Goal: Navigation & Orientation: Find specific page/section

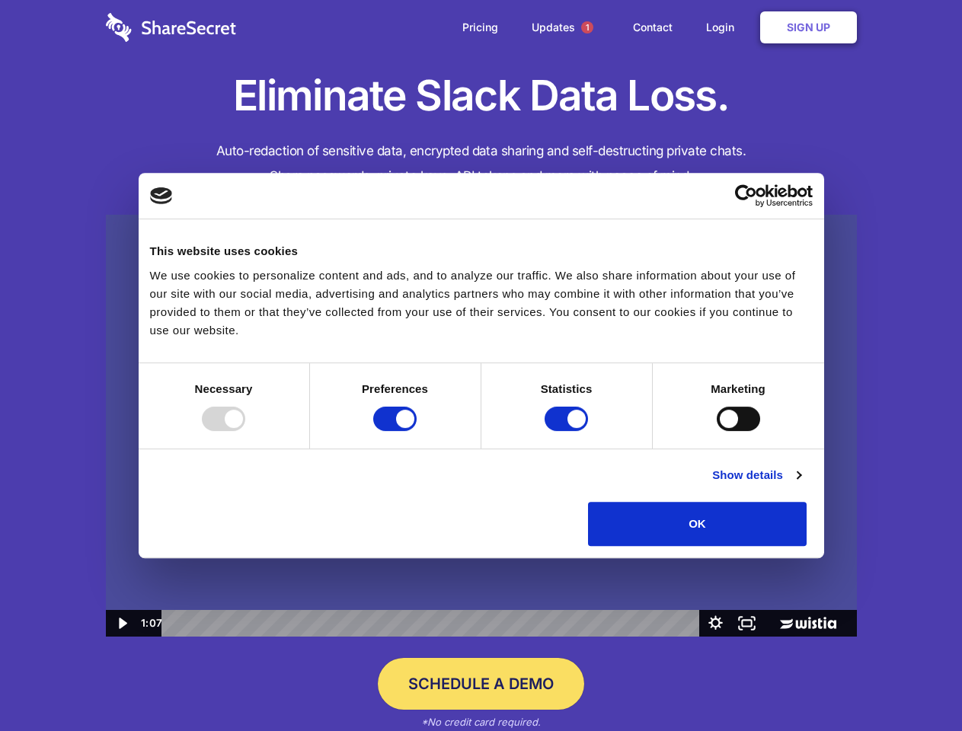
click at [481, 366] on img at bounding box center [481, 426] width 751 height 423
click at [245, 431] on div at bounding box center [223, 419] width 43 height 24
click at [417, 431] on input "Preferences" at bounding box center [394, 419] width 43 height 24
checkbox input "false"
click at [568, 431] on input "Statistics" at bounding box center [566, 419] width 43 height 24
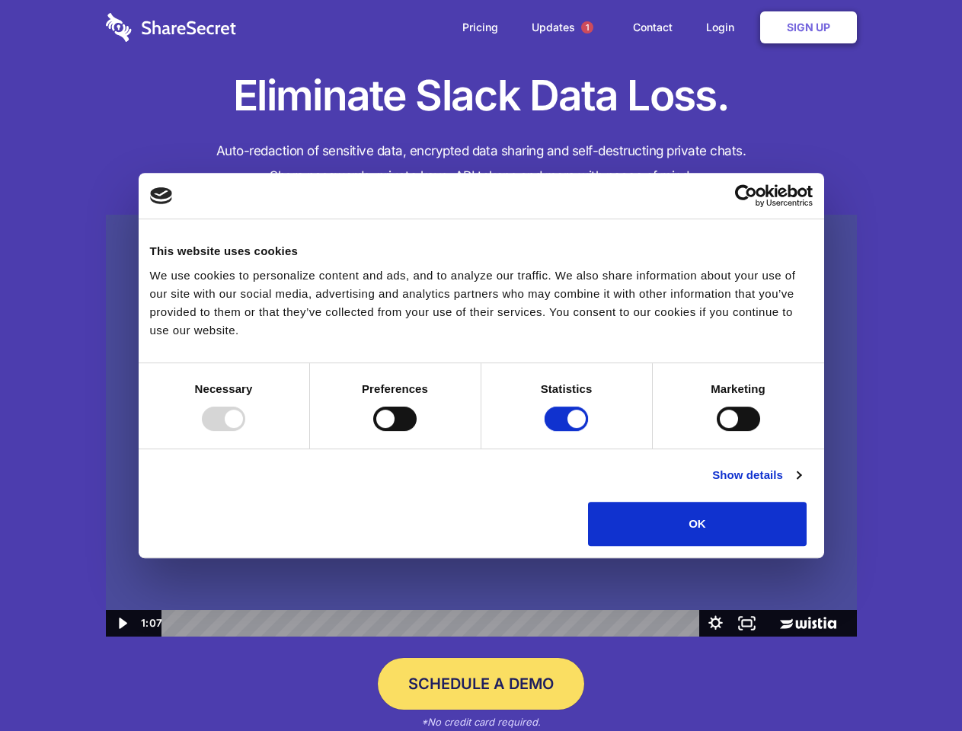
checkbox input "false"
click at [717, 431] on input "Marketing" at bounding box center [738, 419] width 43 height 24
checkbox input "true"
click at [801, 484] on link "Show details" at bounding box center [756, 475] width 88 height 18
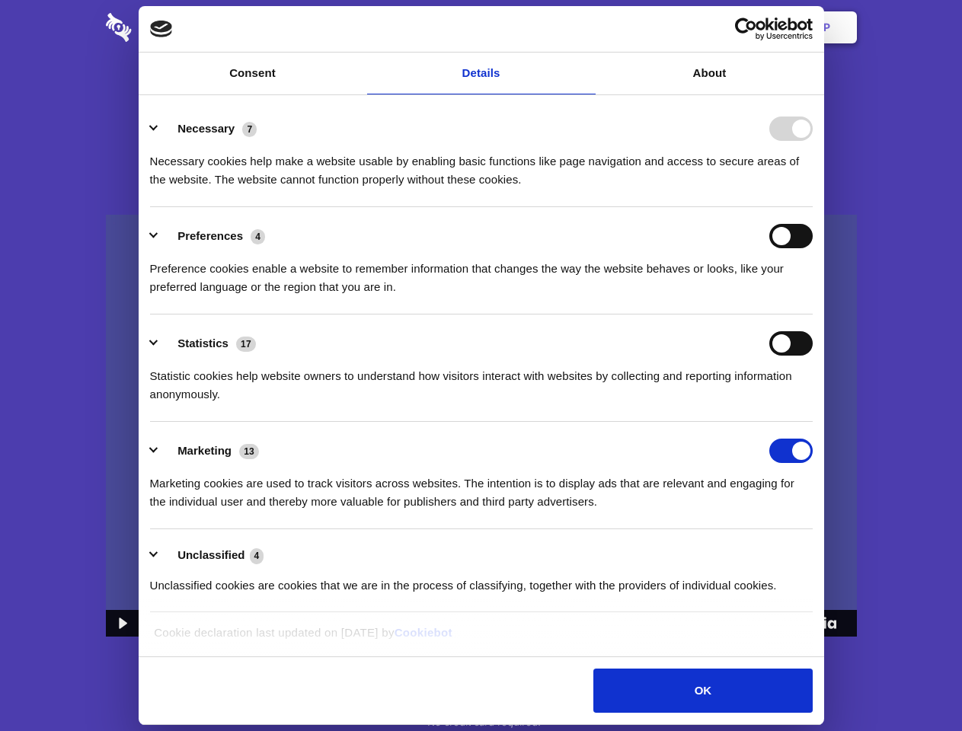
click at [813, 189] on div "Necessary 7 Necessary cookies help make a website usable by enabling basic func…" at bounding box center [481, 153] width 663 height 72
click at [586, 27] on span "1" at bounding box center [587, 27] width 12 height 12
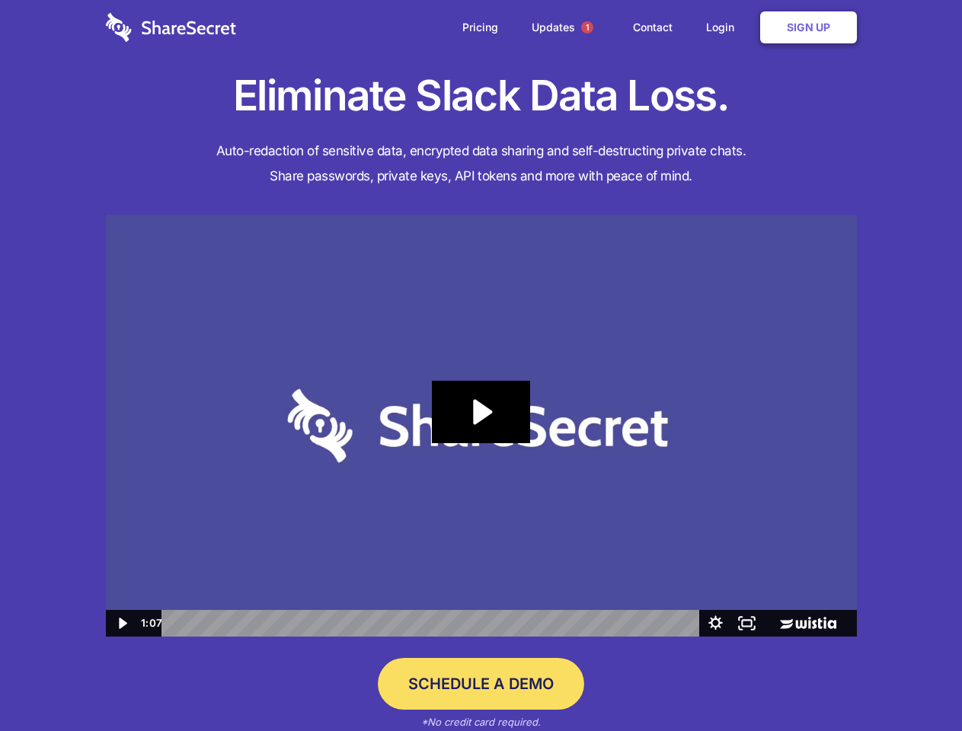
click at [481, 426] on icon "Play Video: Sharesecret Slack Extension" at bounding box center [480, 412] width 97 height 62
